Goal: Information Seeking & Learning: Check status

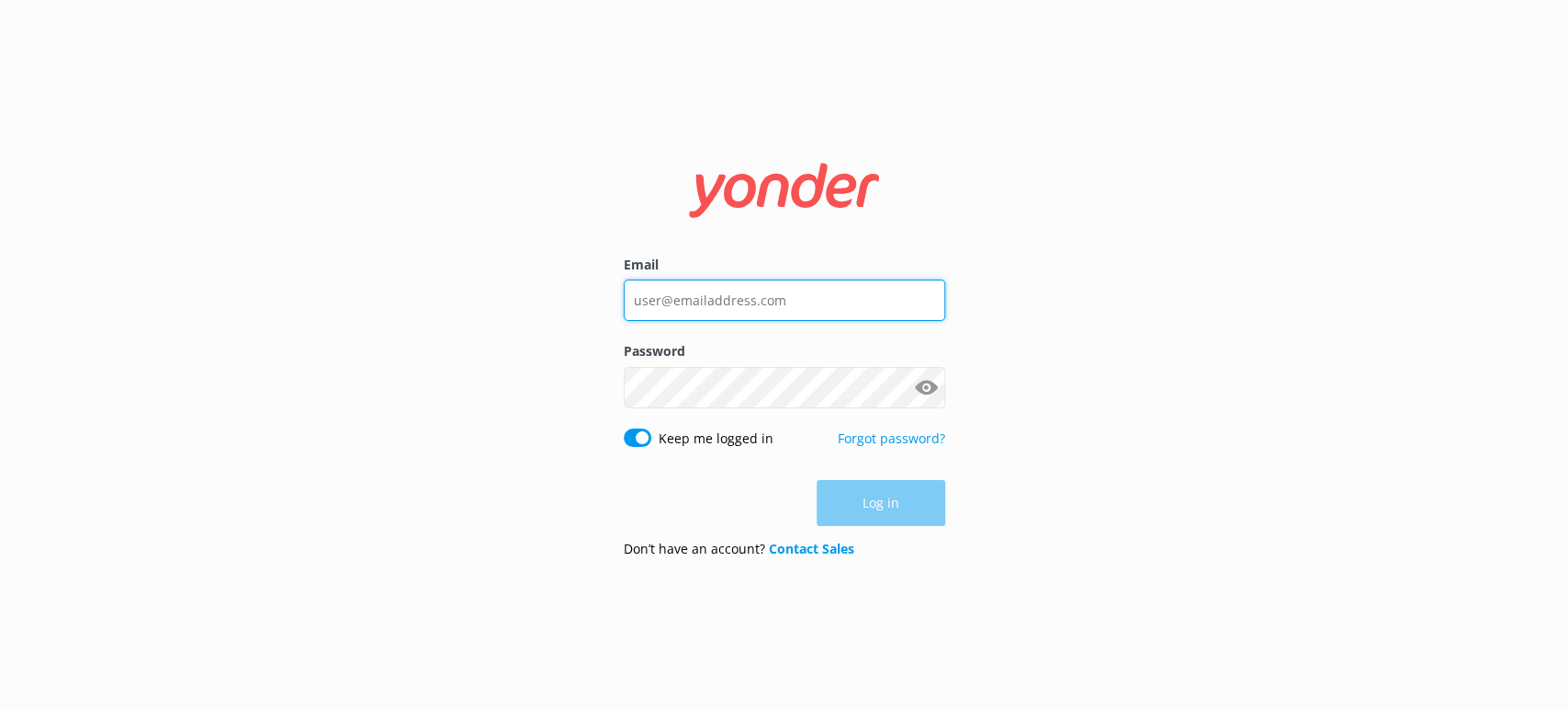
type input "[PERSON_NAME][EMAIL_ADDRESS][PERSON_NAME][DOMAIN_NAME]"
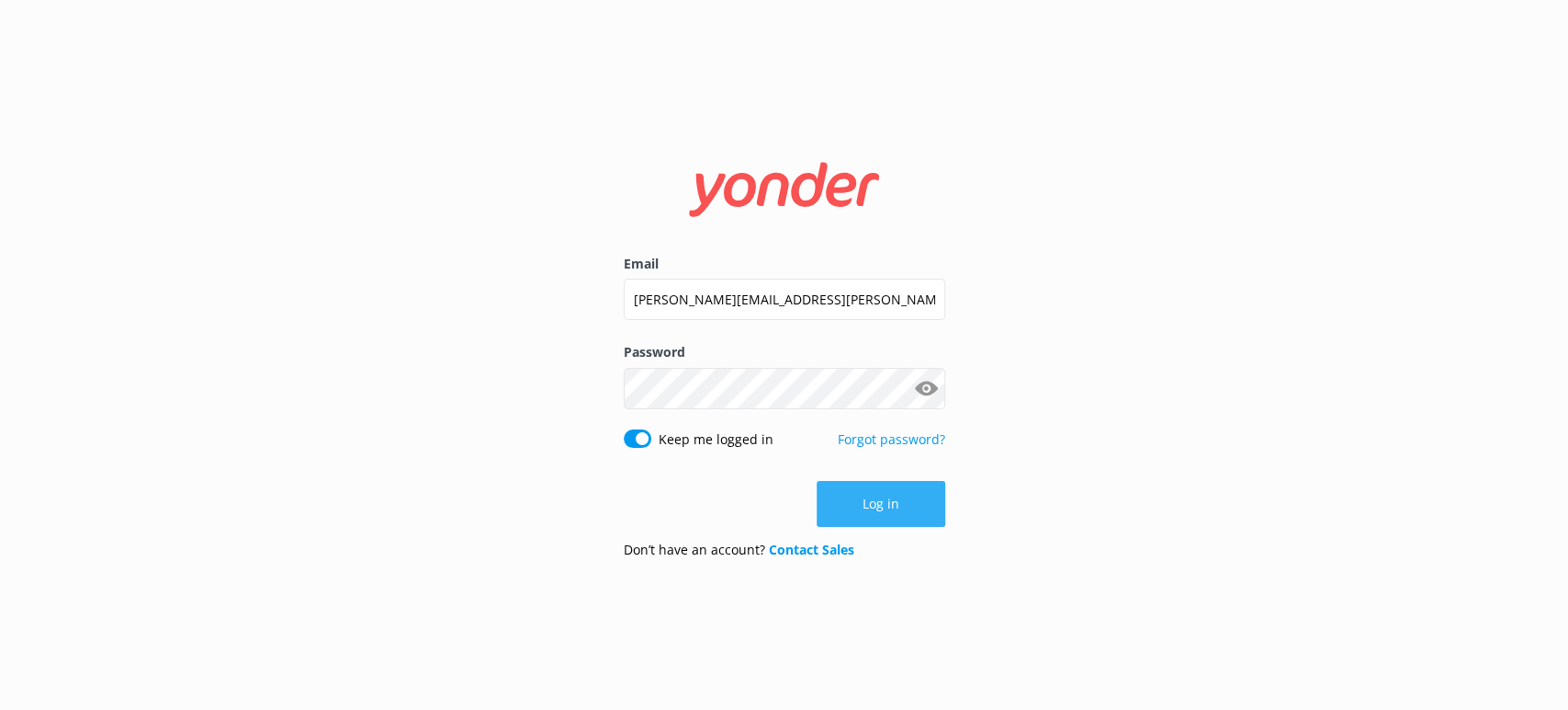
click at [861, 511] on div "Log in" at bounding box center [784, 503] width 322 height 46
click at [861, 511] on button "Log in" at bounding box center [881, 503] width 129 height 46
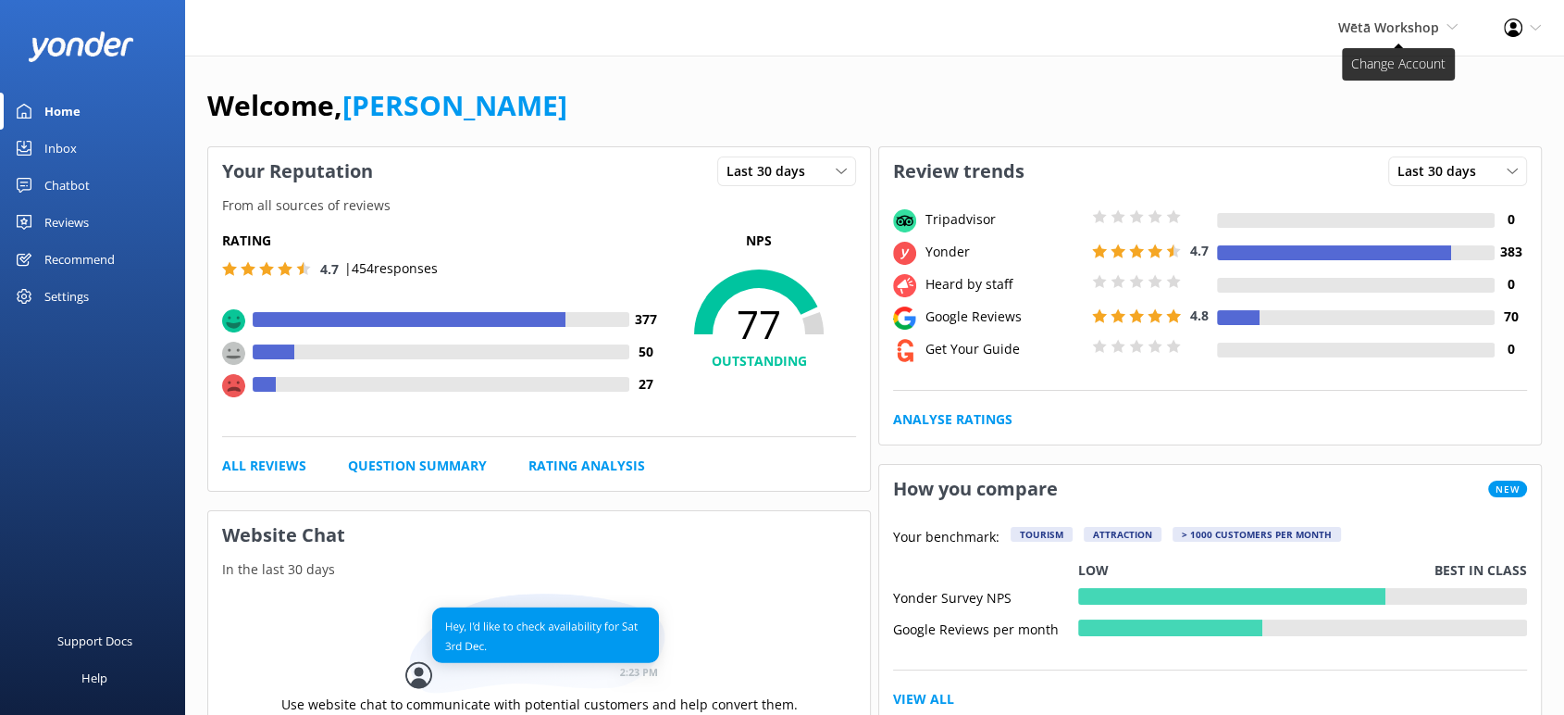
click at [1429, 22] on span "Wētā Workshop" at bounding box center [1388, 28] width 101 height 18
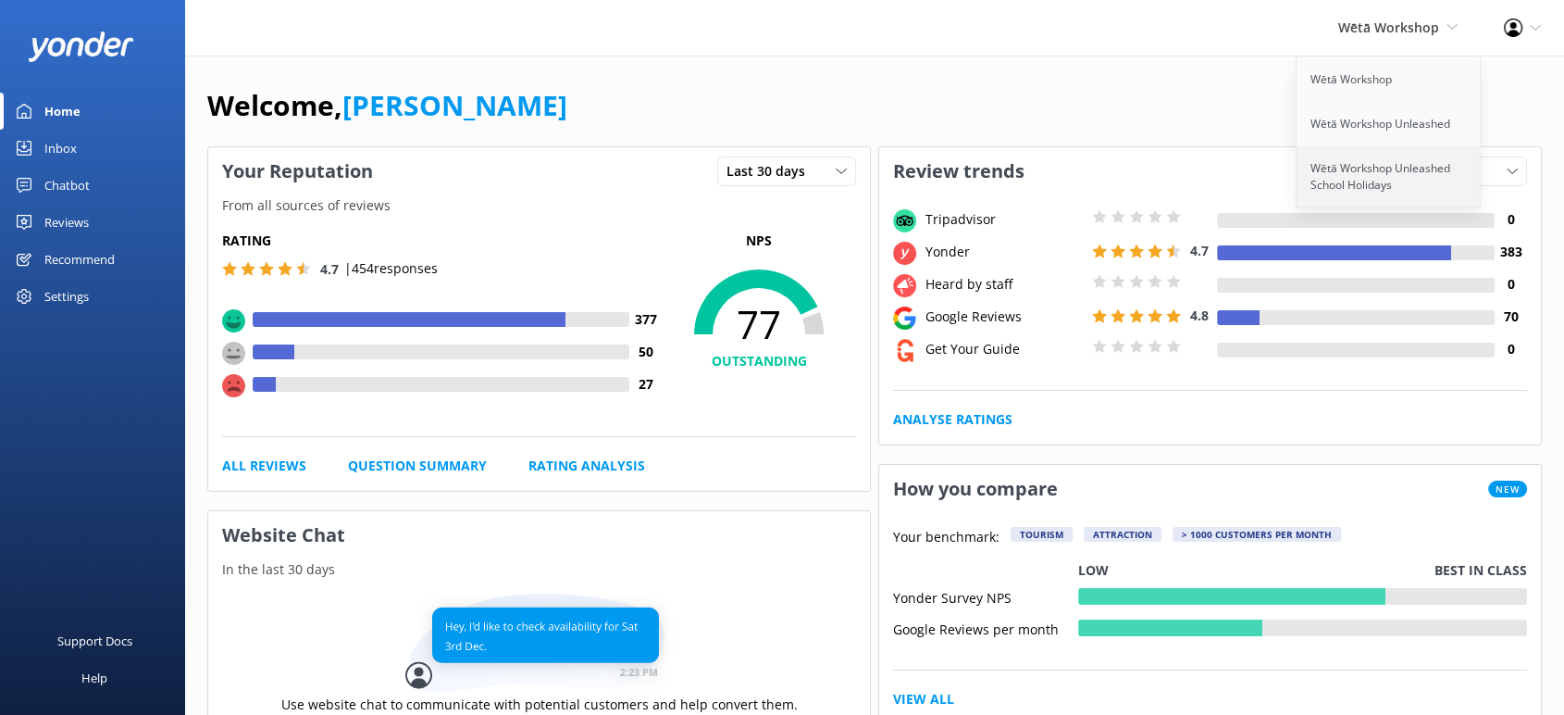
click at [1338, 191] on link "Wētā Workshop Unleashed School Holidays" at bounding box center [1389, 176] width 185 height 61
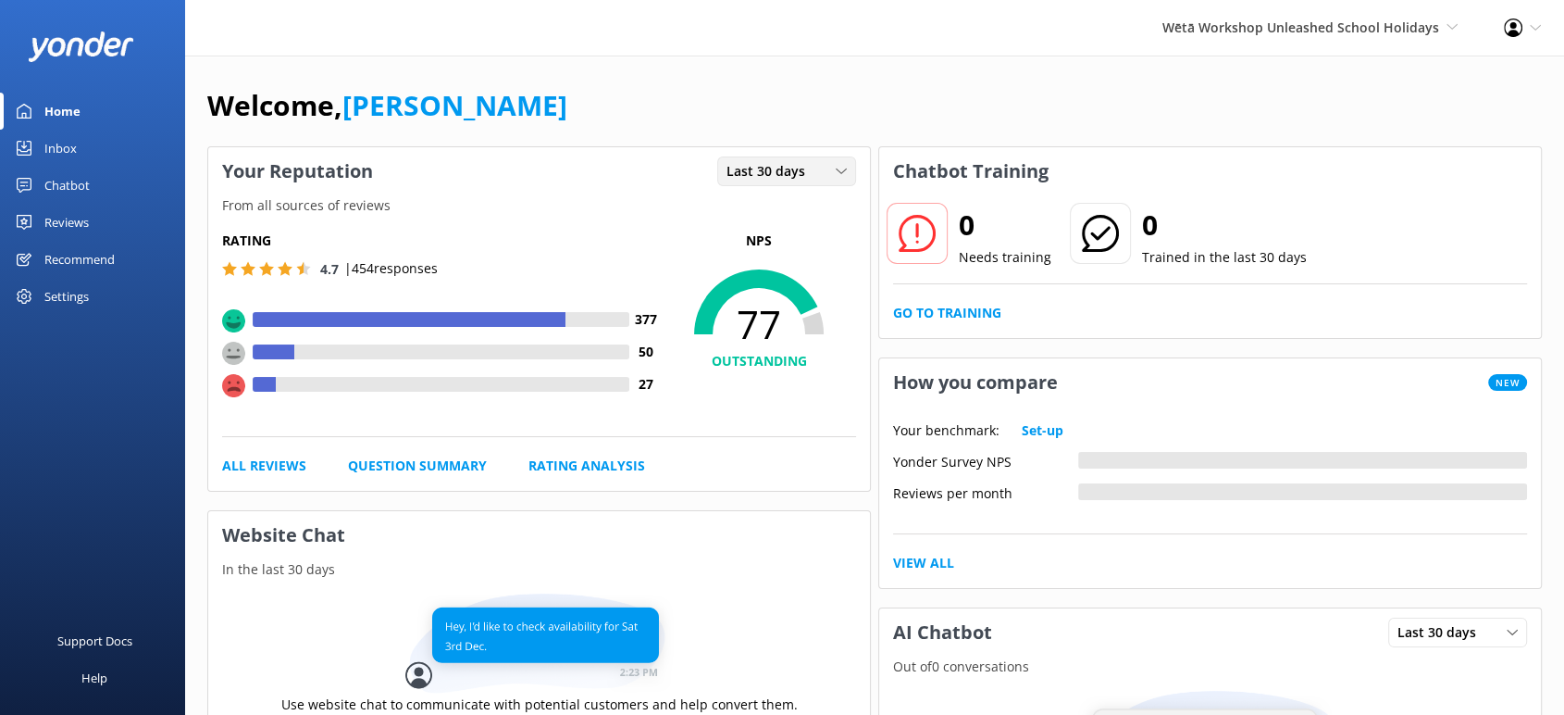
click at [811, 180] on span "Last 30 days" at bounding box center [772, 171] width 90 height 20
click at [777, 210] on div "Last 7 days" at bounding box center [756, 209] width 59 height 19
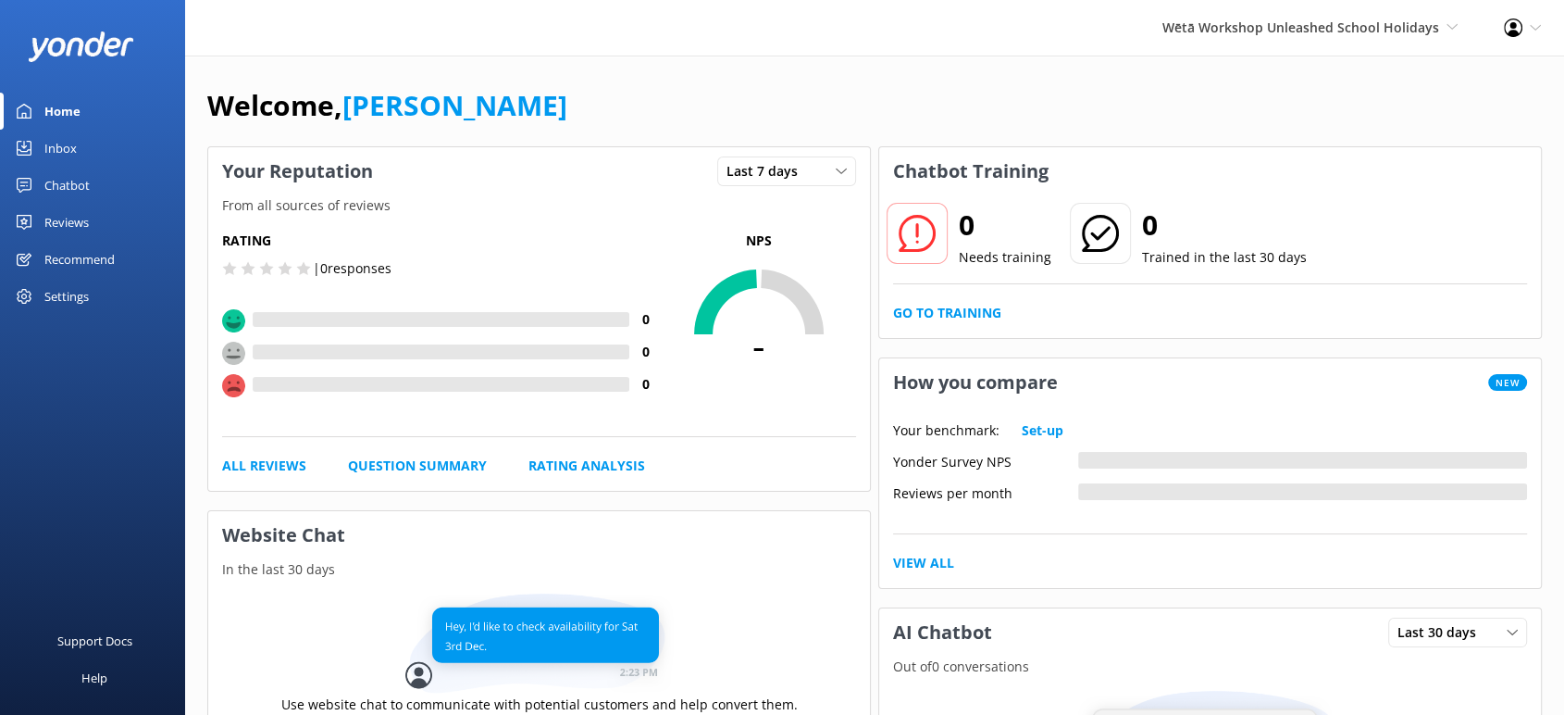
click at [86, 220] on div "Reviews" at bounding box center [66, 222] width 44 height 37
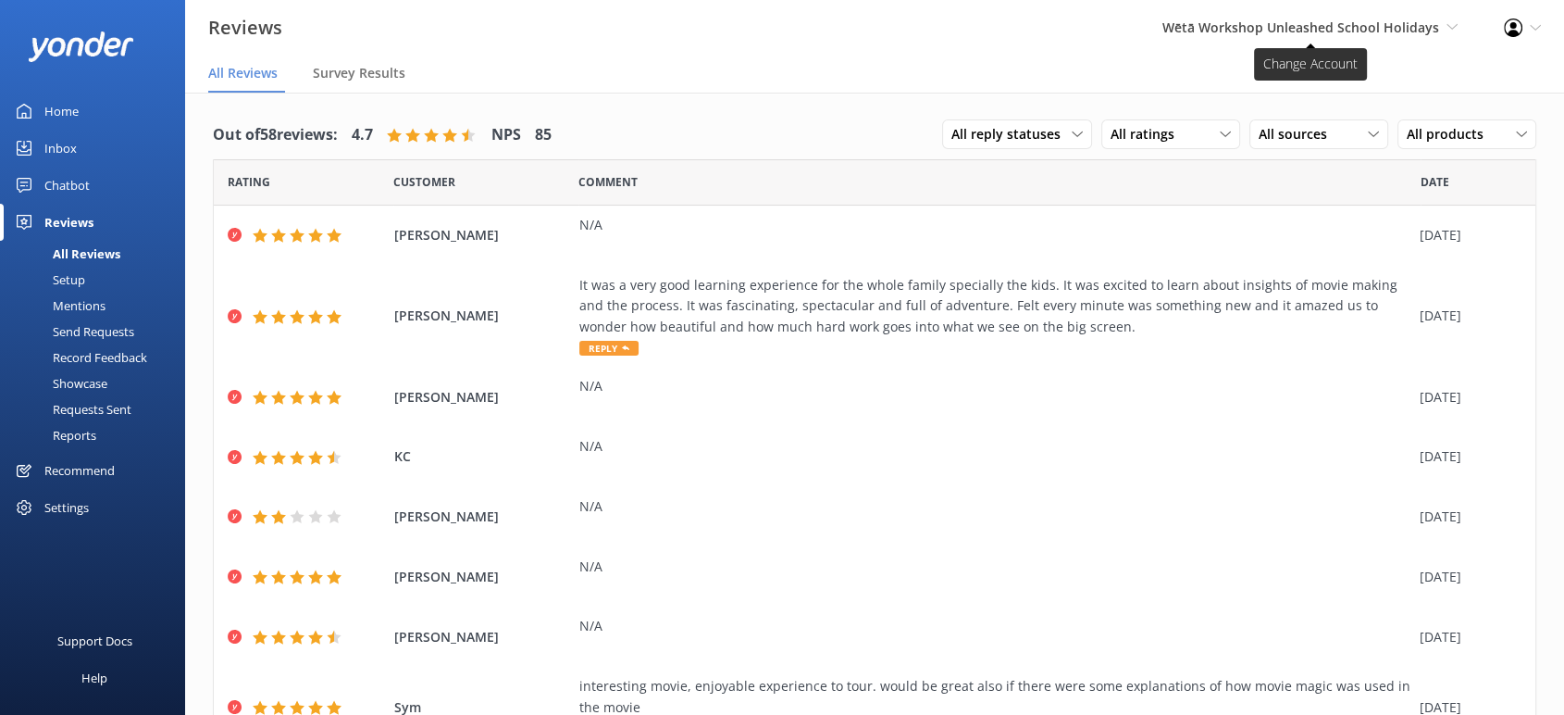
click at [1436, 20] on span "Wētā Workshop Unleashed School Holidays" at bounding box center [1300, 28] width 277 height 18
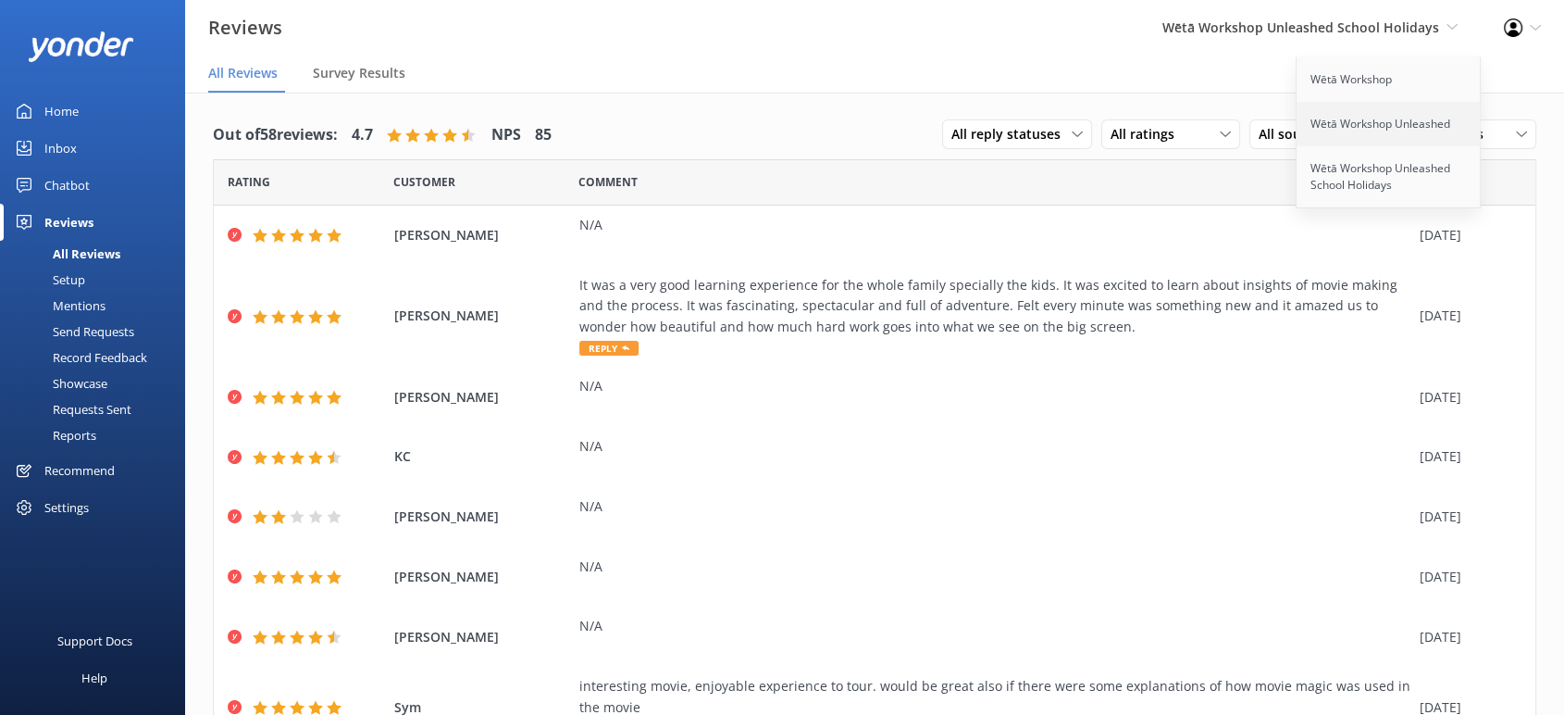
click at [1392, 131] on link "Wētā Workshop Unleashed" at bounding box center [1389, 124] width 185 height 44
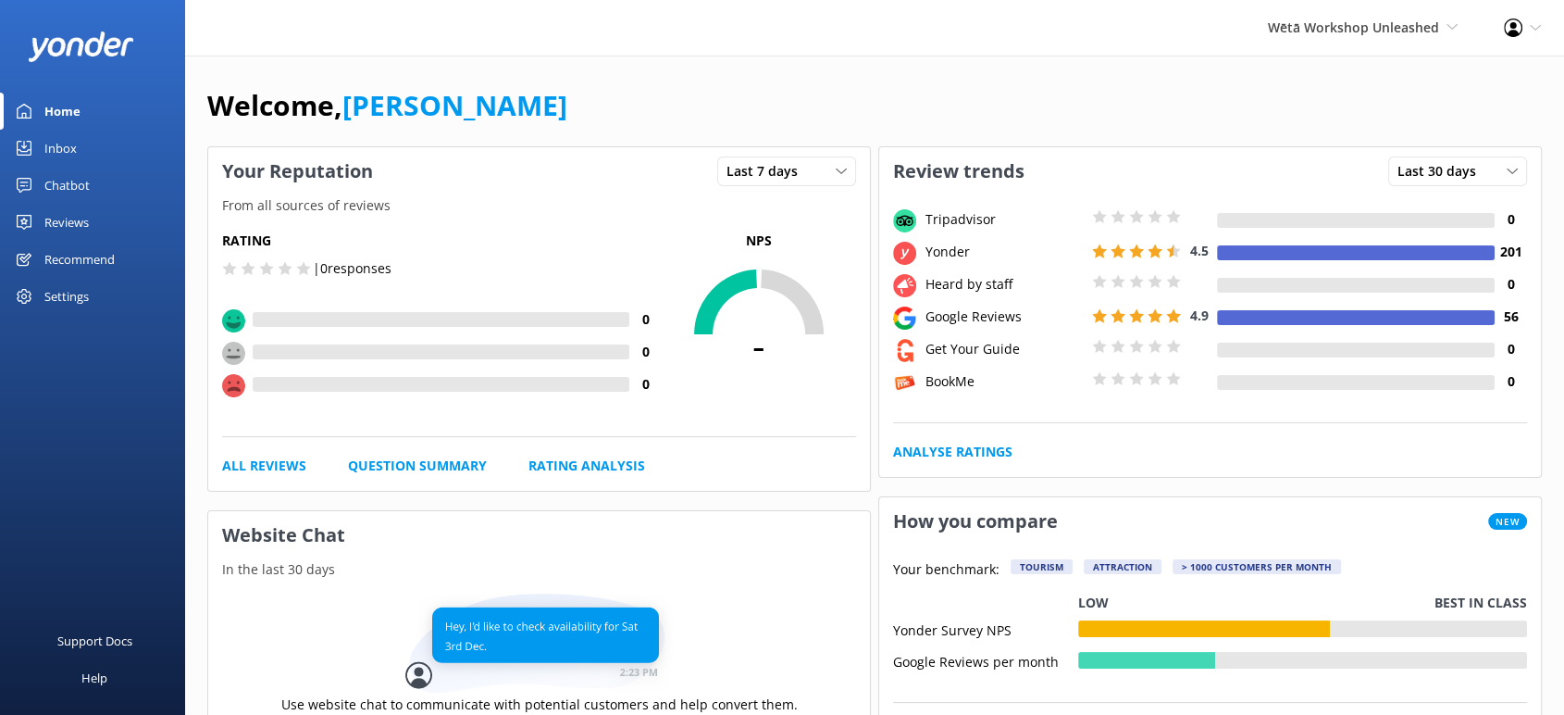
click at [82, 217] on div "Reviews" at bounding box center [66, 222] width 44 height 37
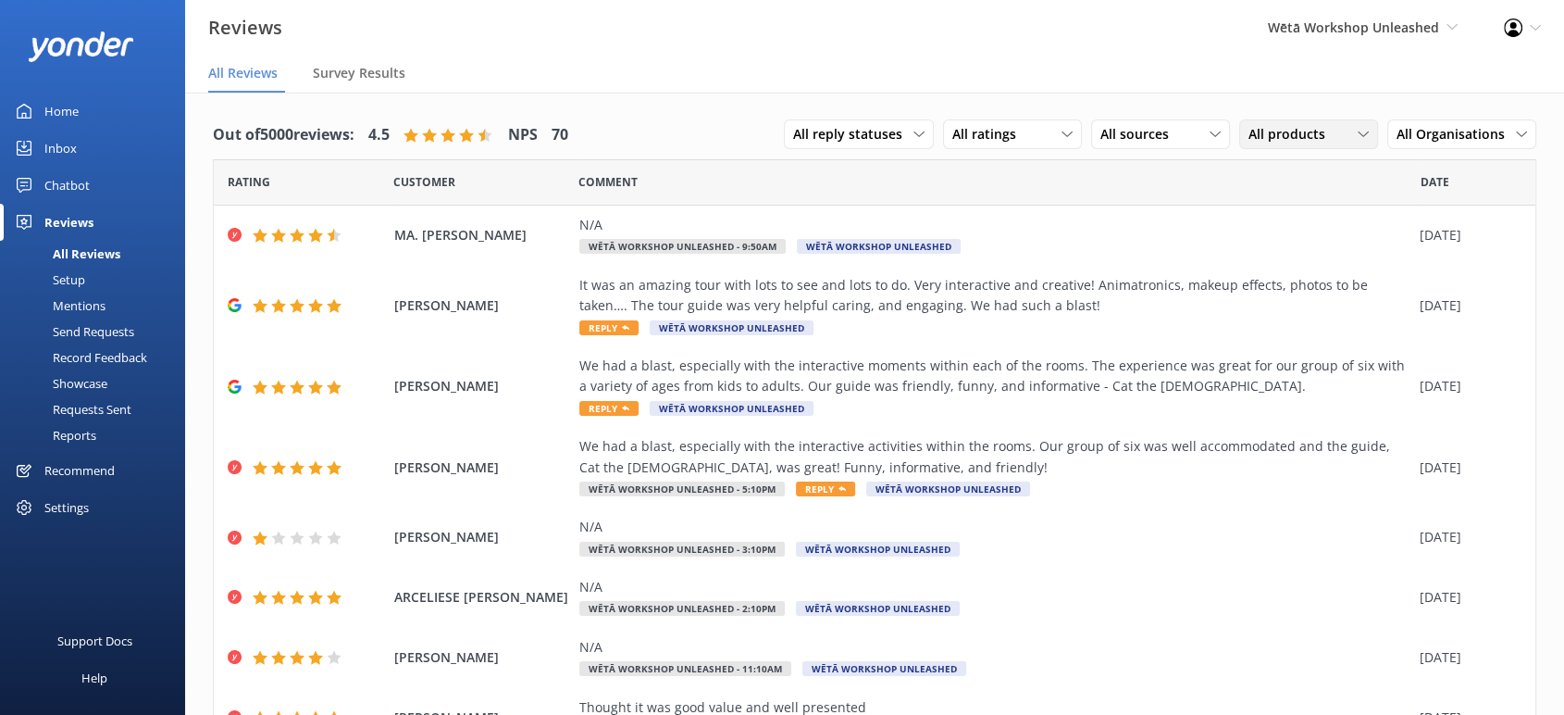
click at [1280, 129] on span "All products" at bounding box center [1293, 134] width 88 height 20
click at [1293, 327] on div "Sculpting Basics + Tour - 10:15am" at bounding box center [1322, 308] width 146 height 38
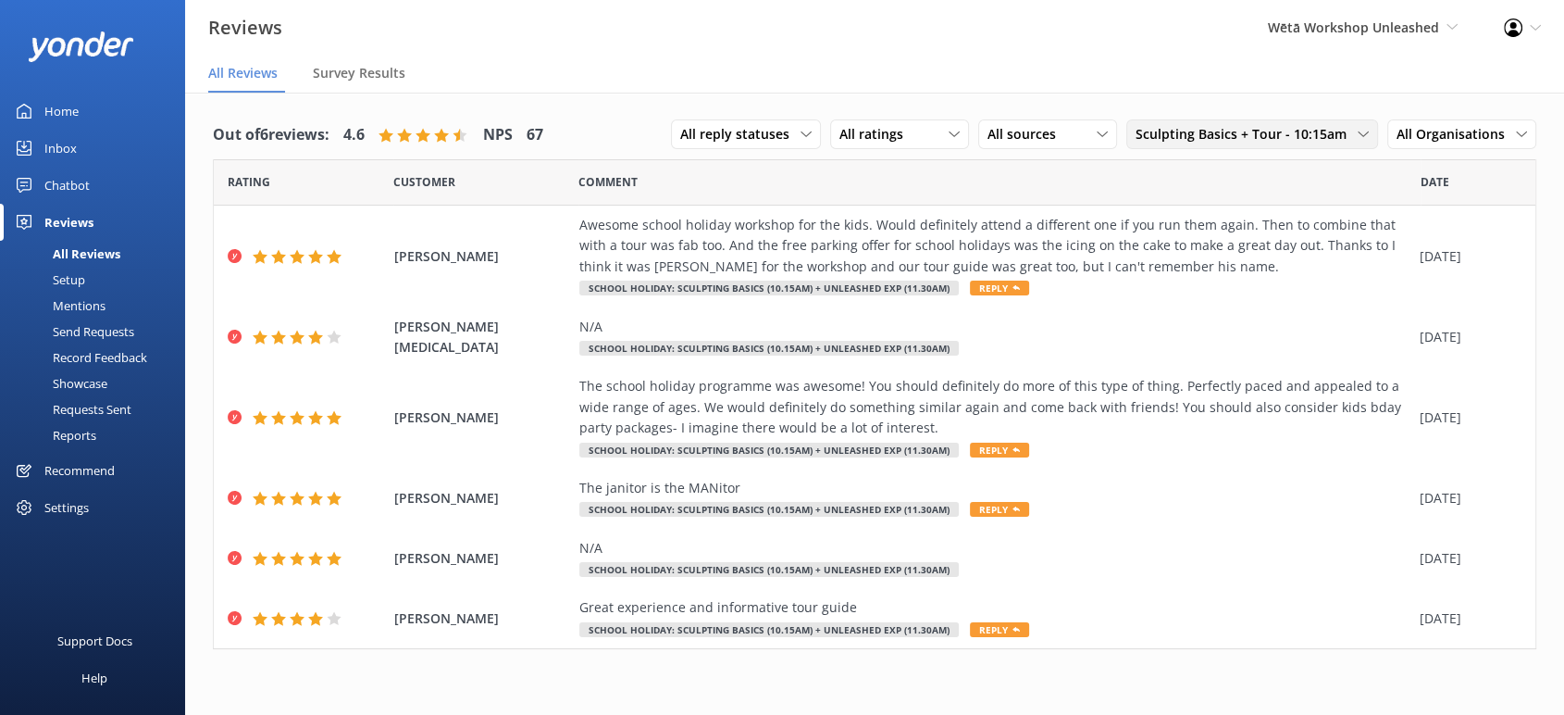
click at [1277, 130] on span "Sculpting Basics + Tour - 10:15am" at bounding box center [1247, 134] width 222 height 20
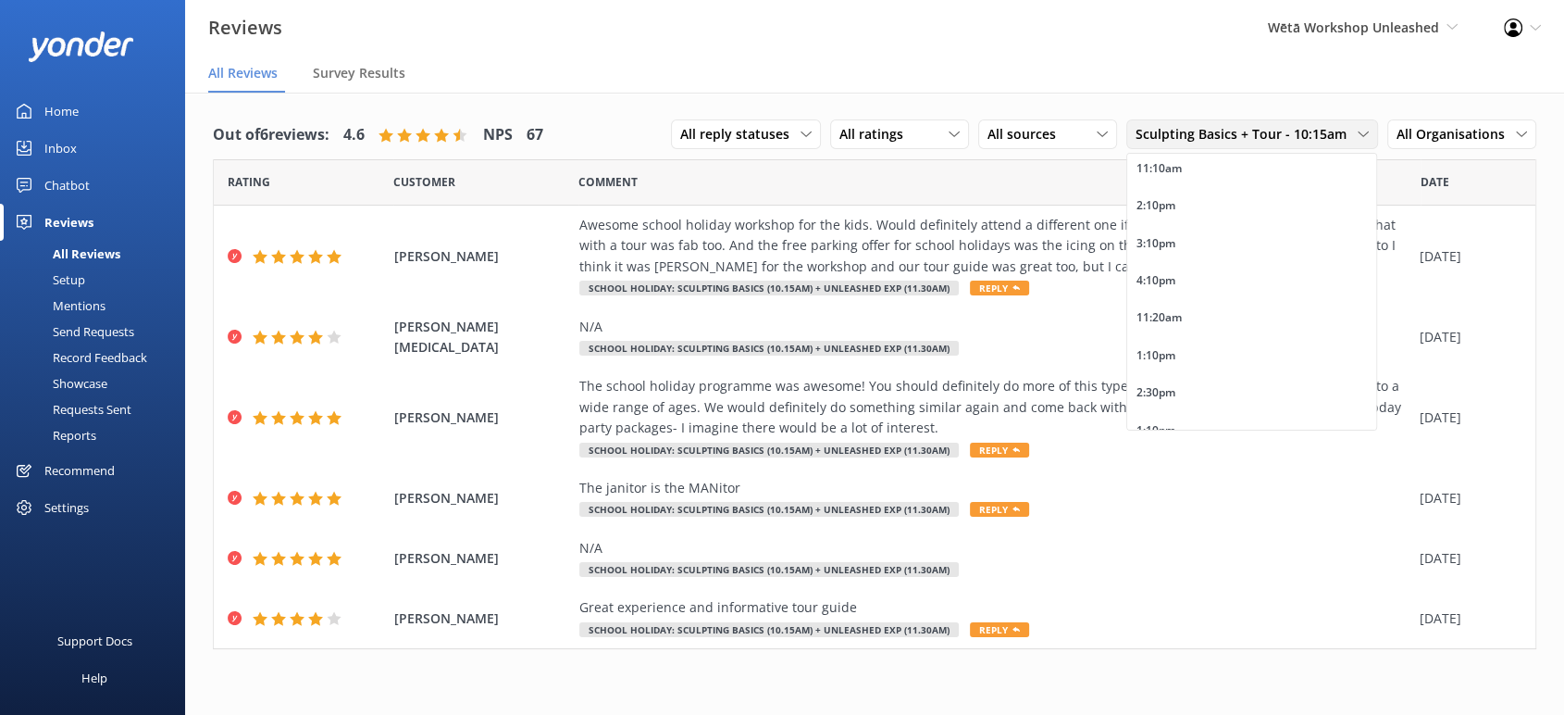
scroll to position [0, 0]
click at [1444, 137] on span "All Organisations" at bounding box center [1456, 134] width 119 height 20
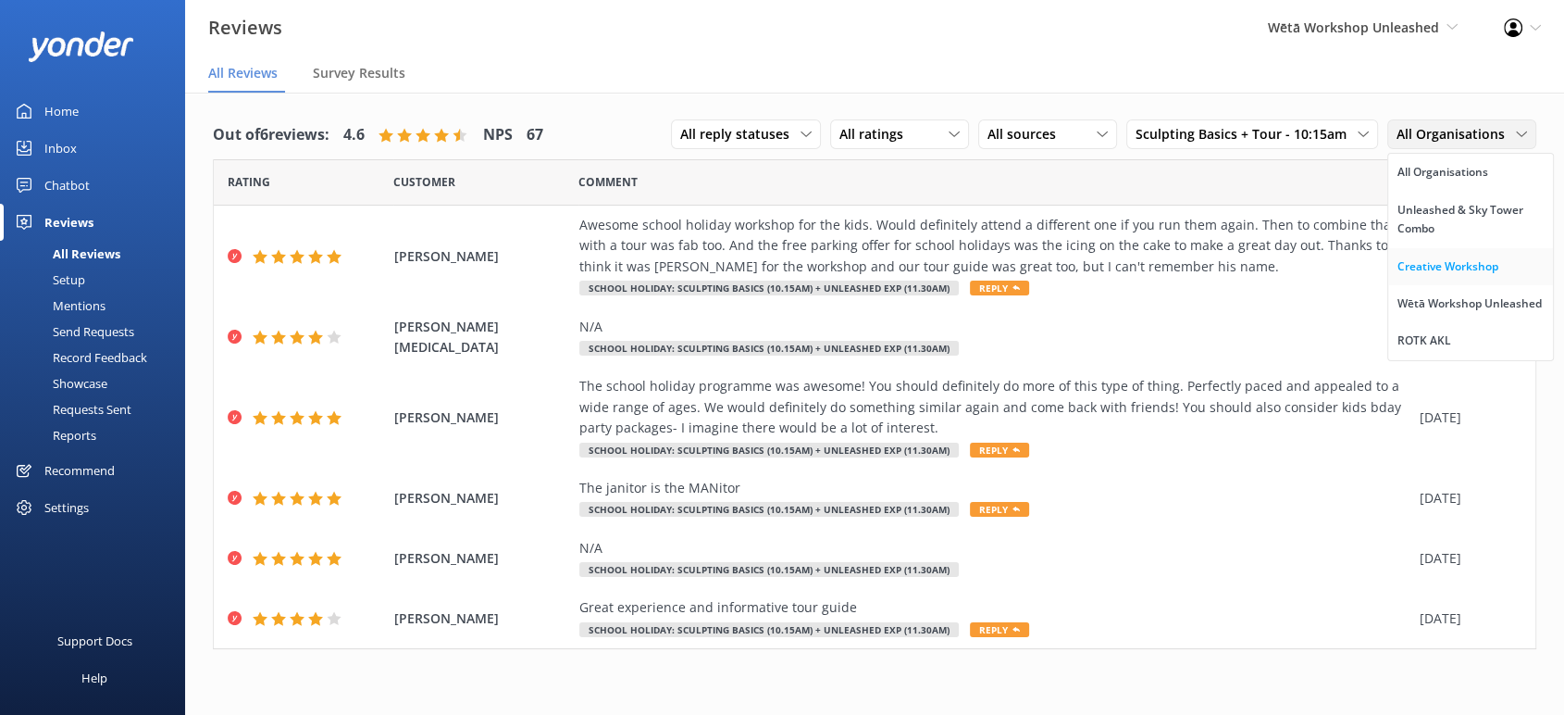
click at [1462, 265] on div "Creative Workshop" at bounding box center [1448, 266] width 101 height 19
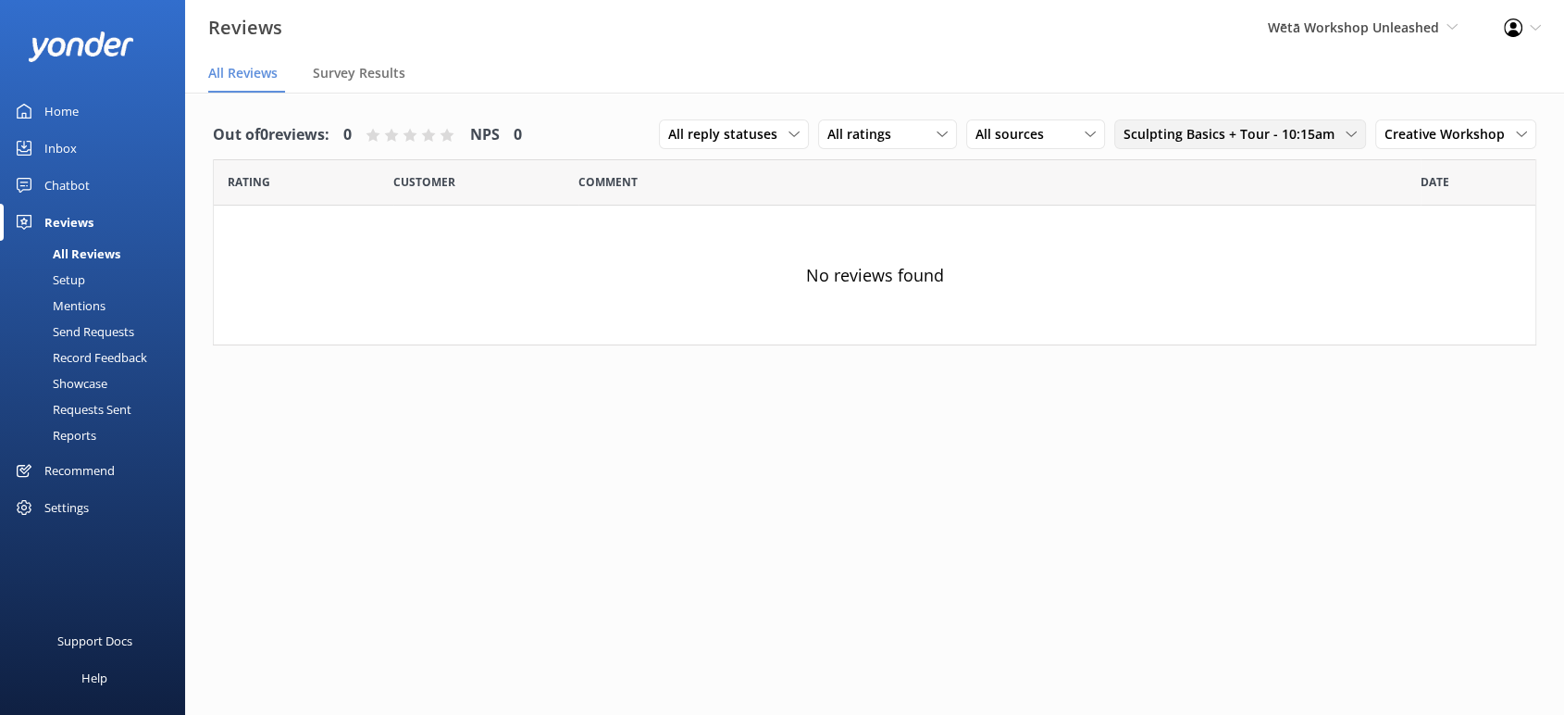
click at [1249, 130] on span "Sculpting Basics + Tour - 10:15am" at bounding box center [1235, 134] width 222 height 20
click at [1185, 164] on div "All products" at bounding box center [1156, 172] width 63 height 19
